Goal: Task Accomplishment & Management: Use online tool/utility

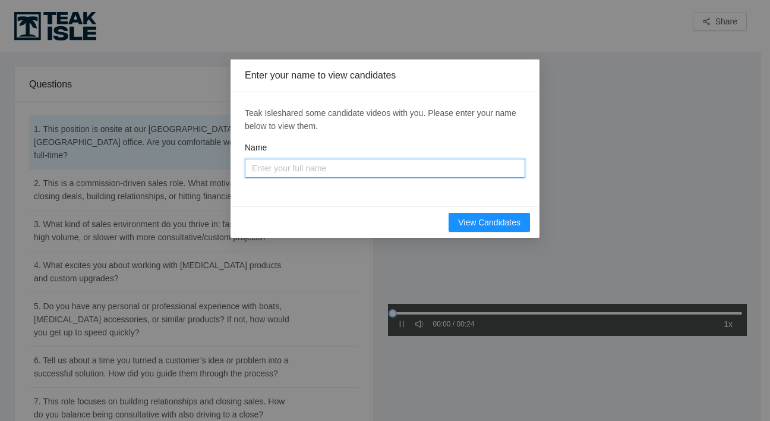
click at [356, 165] on input "Name" at bounding box center [385, 168] width 280 height 19
type input "[PERSON_NAME]"
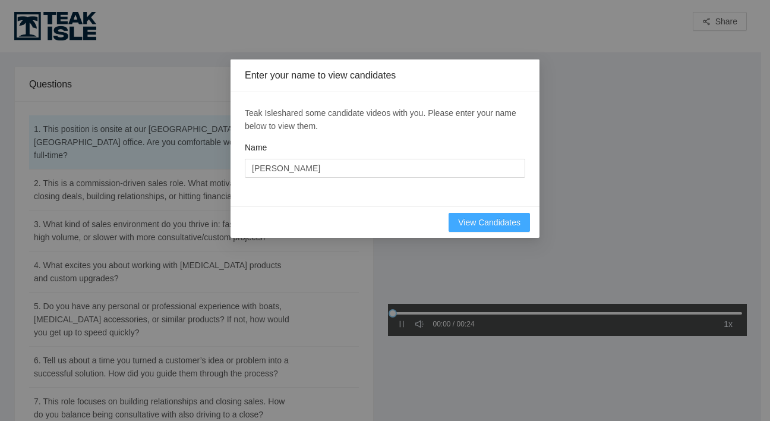
click at [462, 219] on span "View Candidates" at bounding box center [489, 222] width 62 height 13
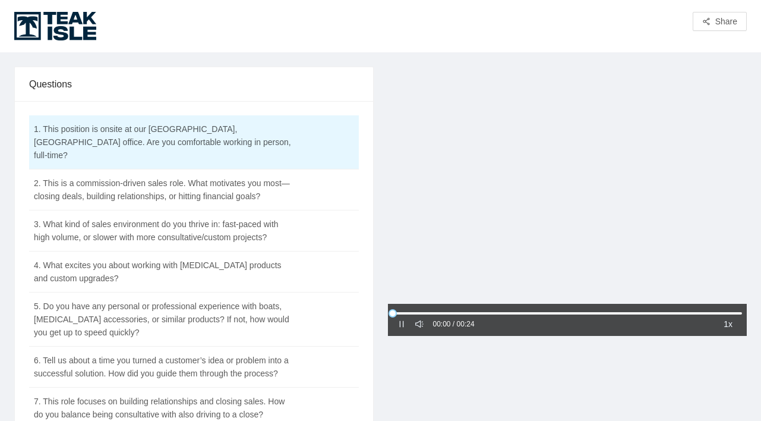
click at [398, 326] on icon "pause" at bounding box center [401, 324] width 8 height 8
click at [398, 326] on icon "caret-right" at bounding box center [401, 324] width 8 height 8
click at [402, 325] on icon "pause" at bounding box center [401, 324] width 8 height 8
click at [403, 325] on icon "caret-right" at bounding box center [401, 324] width 8 height 8
click at [214, 175] on td "2. This is a commission-driven sales role. What motivates you most—closing deal…" at bounding box center [164, 189] width 270 height 41
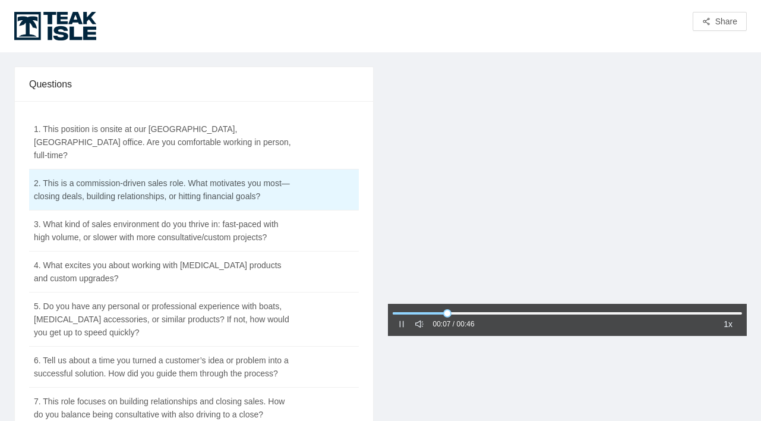
click at [403, 322] on icon "pause" at bounding box center [401, 324] width 8 height 8
click at [403, 322] on icon "caret-right" at bounding box center [401, 324] width 8 height 8
click at [121, 216] on td "3. What kind of sales environment do you thrive in: fast-paced with high volume…" at bounding box center [164, 230] width 270 height 41
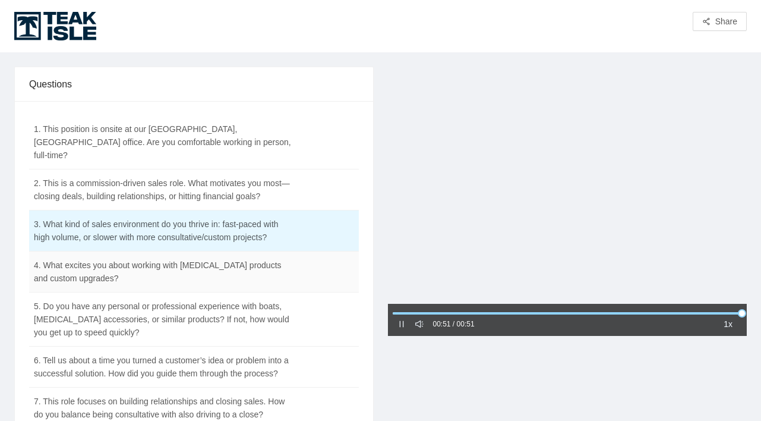
click at [160, 260] on td "4. What excites you about working with [MEDICAL_DATA] products and custom upgra…" at bounding box center [164, 271] width 270 height 41
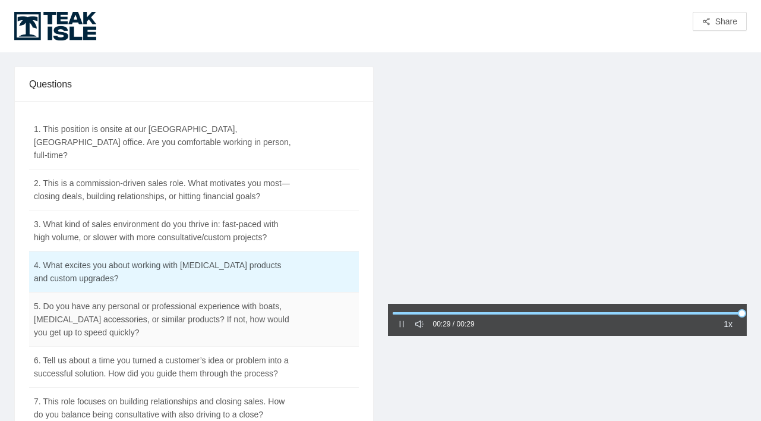
click at [162, 310] on td "5. Do you have any personal or professional experience with boats, [MEDICAL_DAT…" at bounding box center [164, 319] width 270 height 54
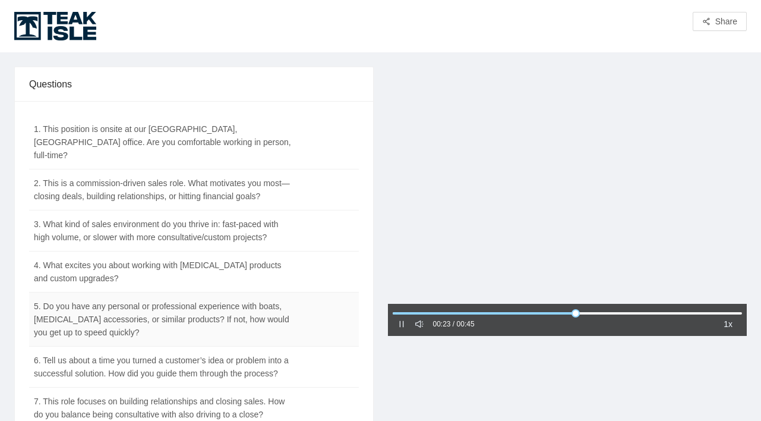
click at [358, 311] on td at bounding box center [328, 319] width 59 height 54
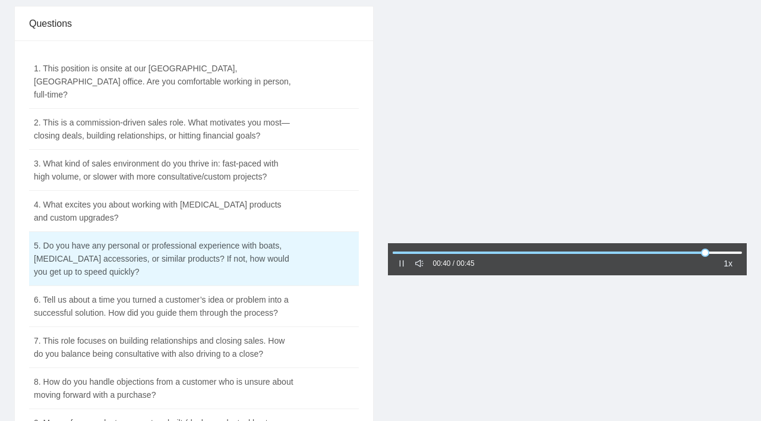
scroll to position [59, 0]
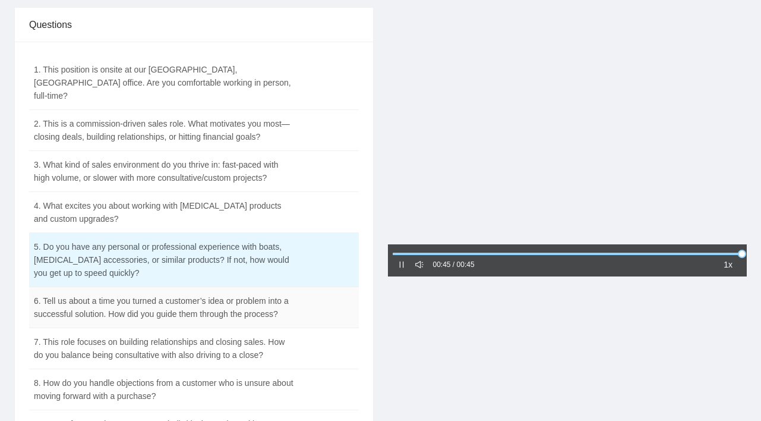
click at [106, 291] on td "6. Tell us about a time you turned a customer’s idea or problem into a successf…" at bounding box center [164, 307] width 270 height 41
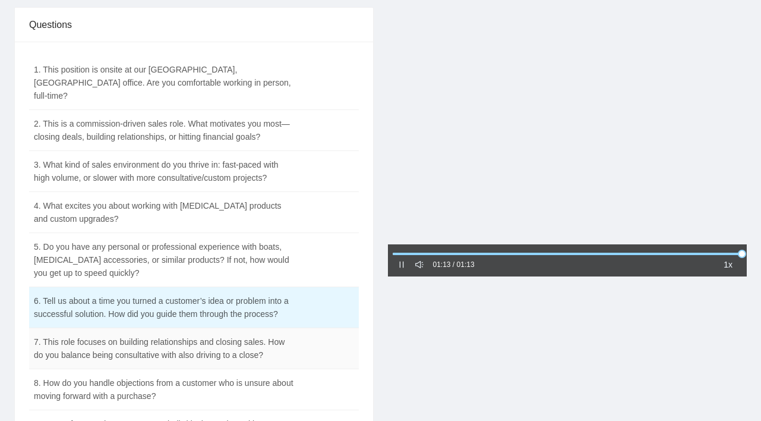
click at [190, 333] on td "7. This role focuses on building relationships and closing sales. How do you ba…" at bounding box center [164, 348] width 270 height 41
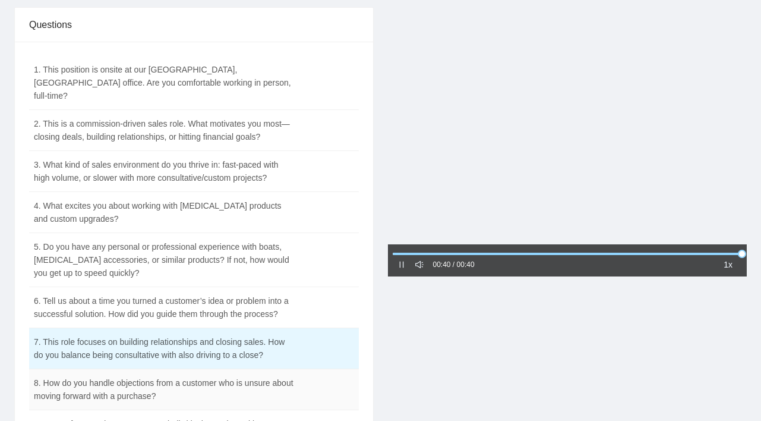
click at [137, 378] on td "8. How do you handle objections from a customer who is unsure about moving forw…" at bounding box center [164, 389] width 270 height 41
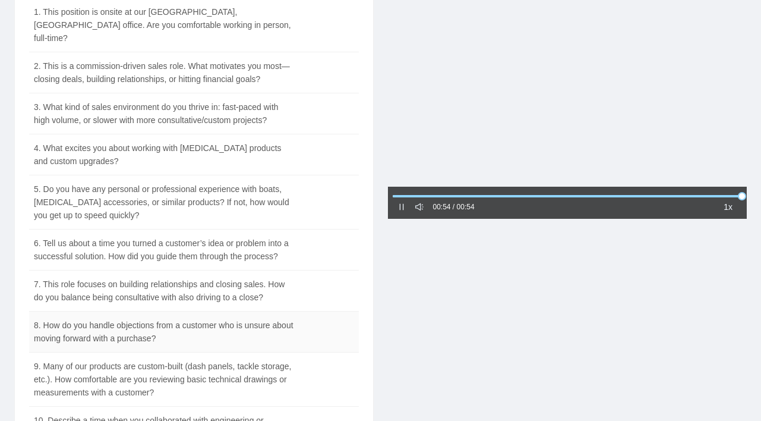
scroll to position [119, 0]
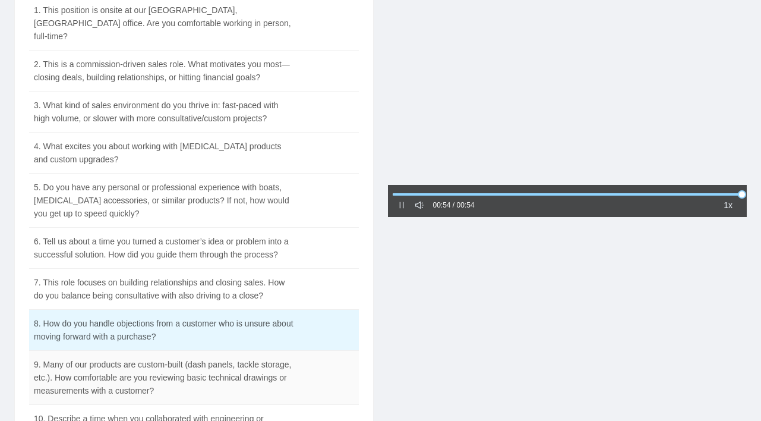
click at [175, 362] on td "9. Many of our products are custom-built (dash panels, tackle storage, etc.). H…" at bounding box center [164, 378] width 270 height 54
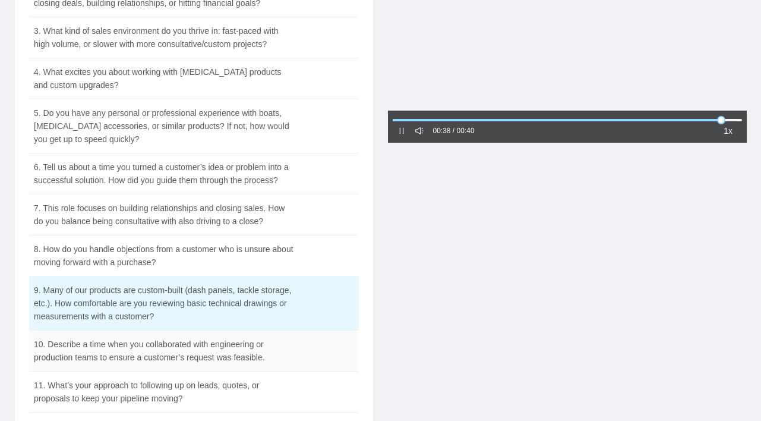
scroll to position [198, 0]
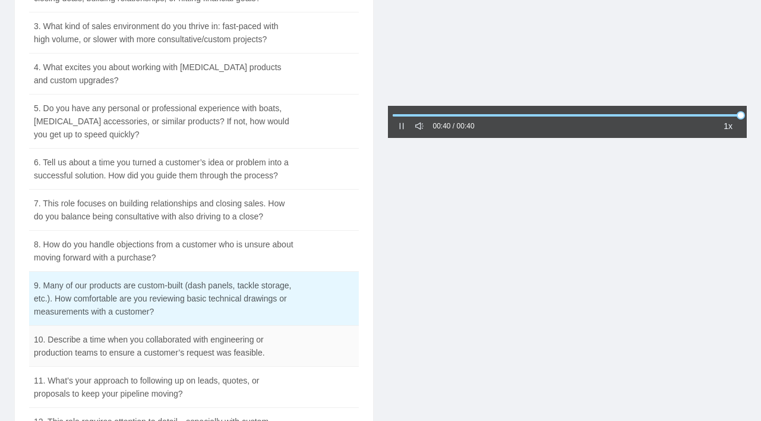
click at [105, 340] on td "10. Describe a time when you collaborated with engineering or production teams …" at bounding box center [164, 346] width 270 height 41
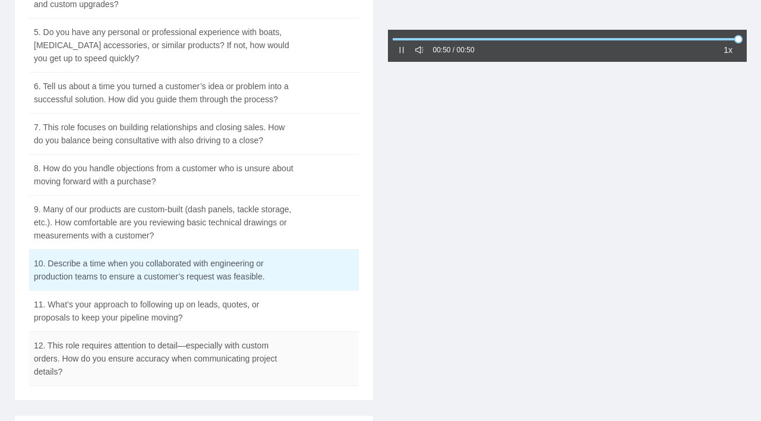
scroll to position [277, 0]
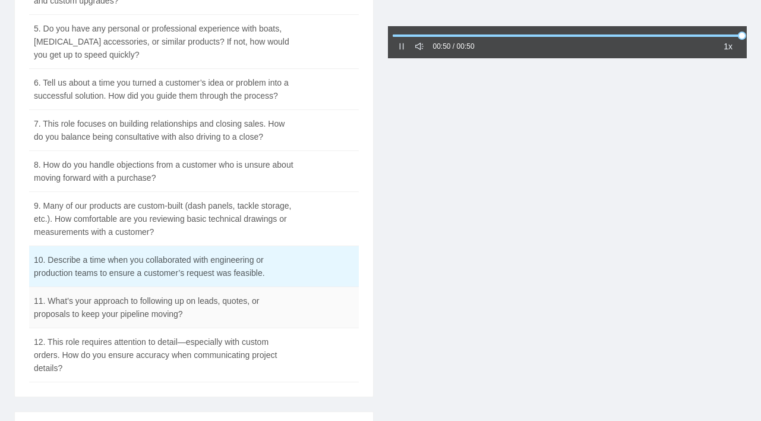
click at [111, 306] on td "11. What’s your approach to following up on leads, quotes, or proposals to keep…" at bounding box center [164, 307] width 270 height 41
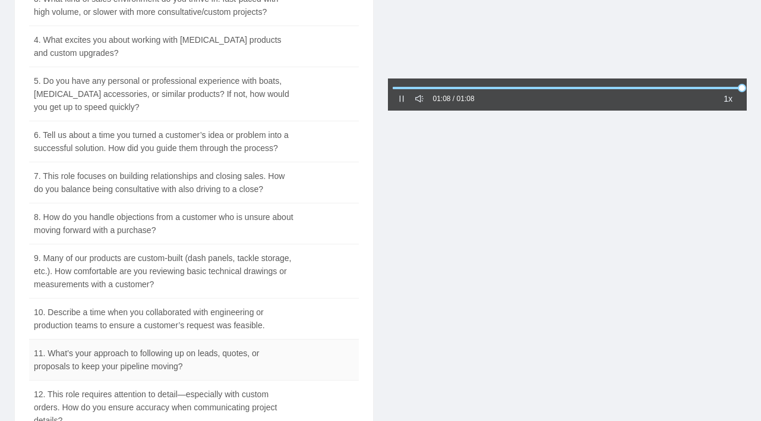
scroll to position [238, 0]
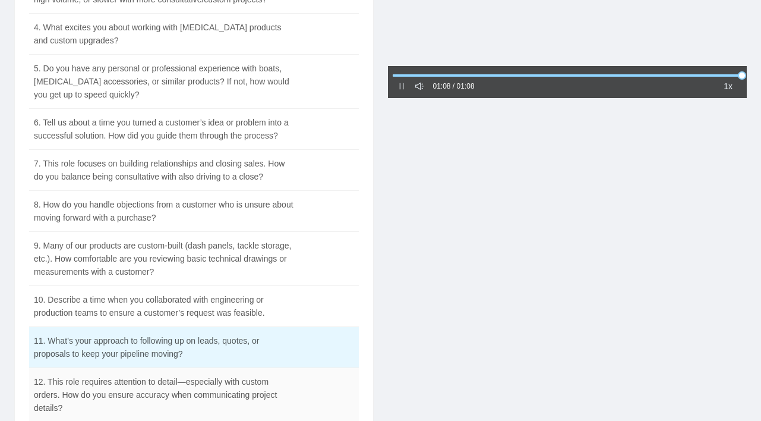
click at [135, 386] on td "12. This role requires attention to detail—especially with custom orders. How d…" at bounding box center [164, 395] width 270 height 54
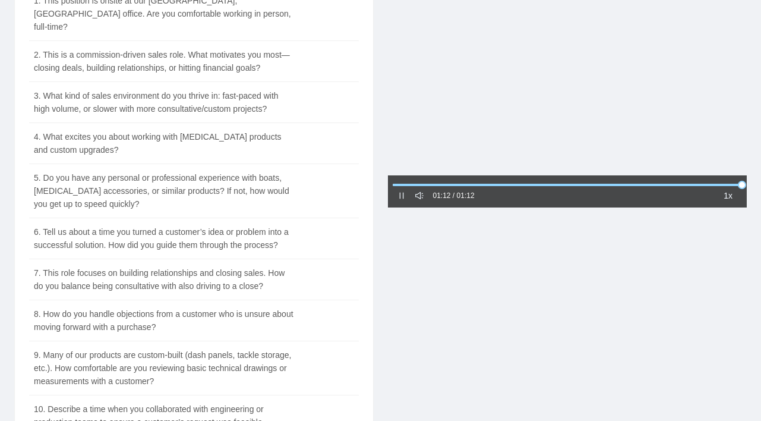
scroll to position [0, 0]
